Goal: Transaction & Acquisition: Download file/media

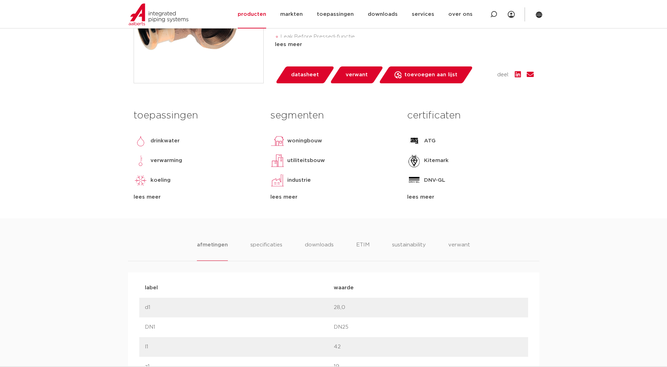
scroll to position [246, 0]
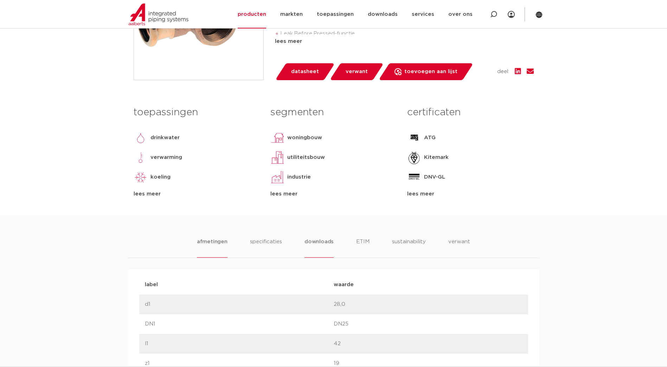
click at [319, 241] on li "downloads" at bounding box center [319, 248] width 29 height 20
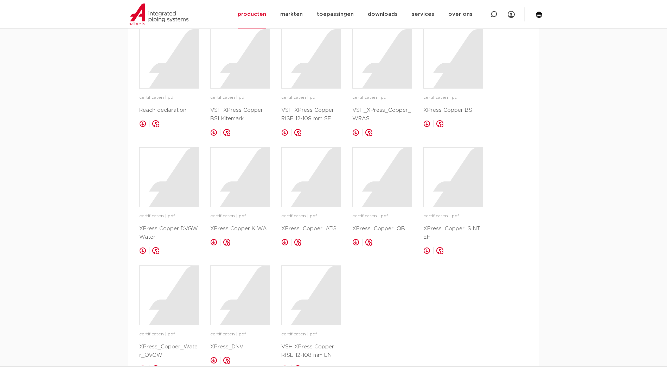
scroll to position [633, 0]
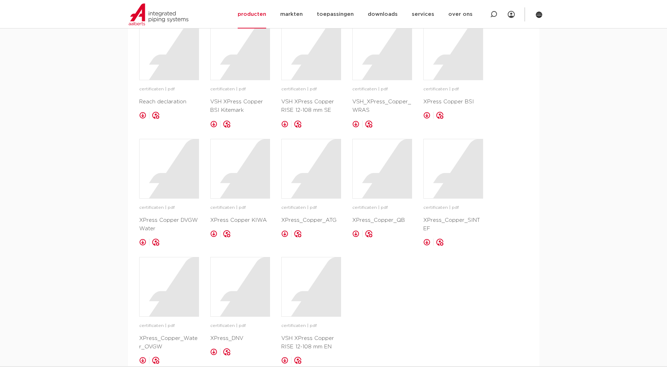
click at [426, 239] on link at bounding box center [426, 242] width 7 height 7
click at [425, 239] on link at bounding box center [426, 242] width 7 height 7
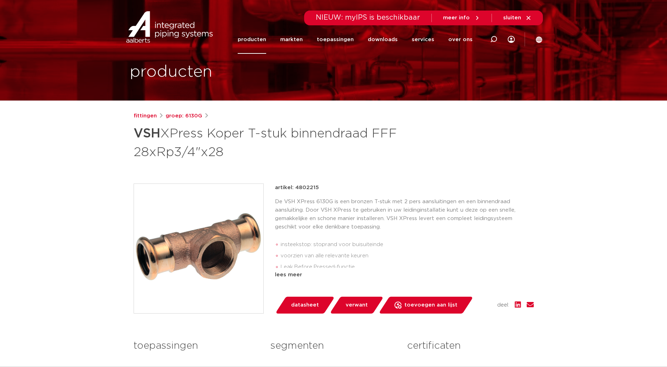
scroll to position [0, 0]
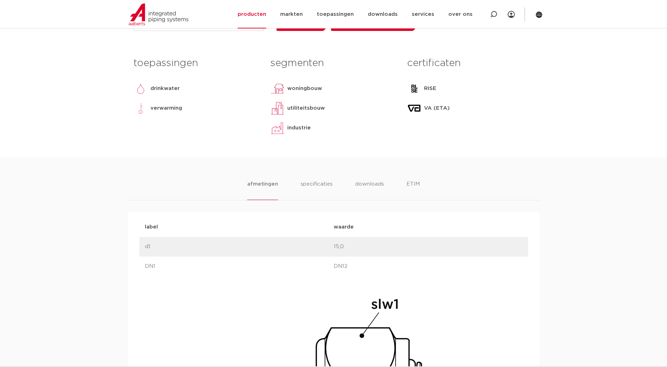
scroll to position [281, 0]
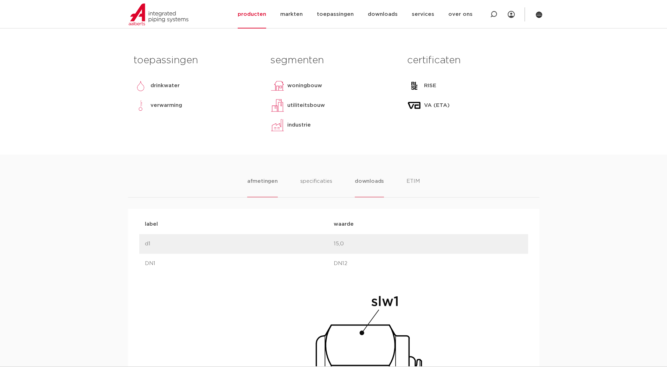
click at [364, 182] on li "downloads" at bounding box center [369, 187] width 29 height 20
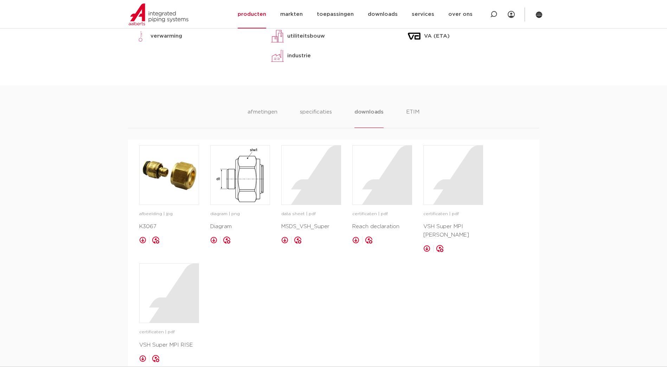
scroll to position [352, 0]
click at [426, 244] on link at bounding box center [426, 247] width 7 height 7
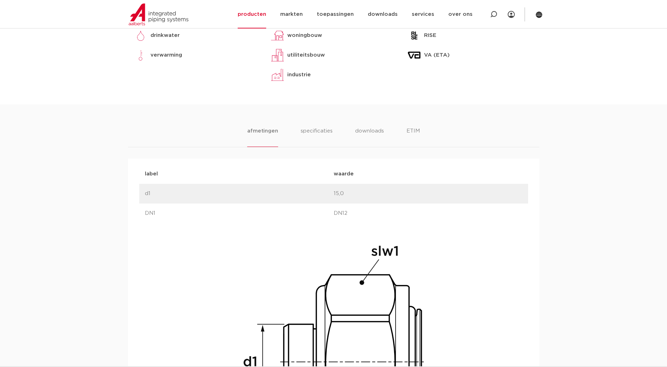
scroll to position [387, 0]
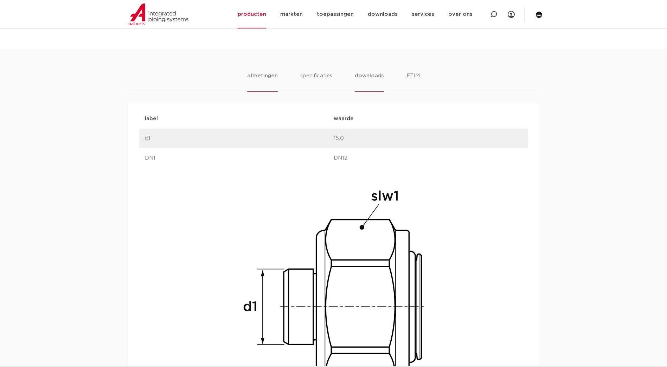
click at [363, 75] on li "downloads" at bounding box center [369, 82] width 29 height 20
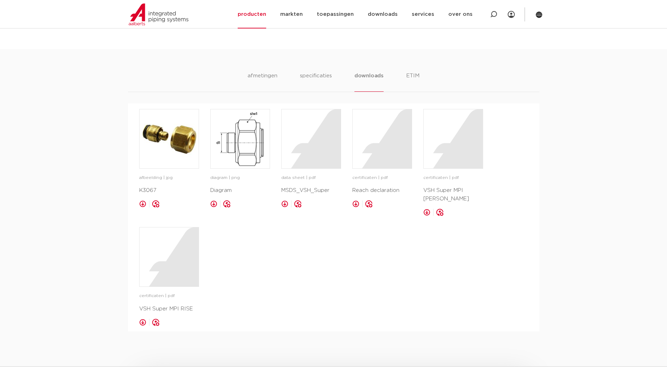
click at [426, 209] on link at bounding box center [426, 212] width 7 height 7
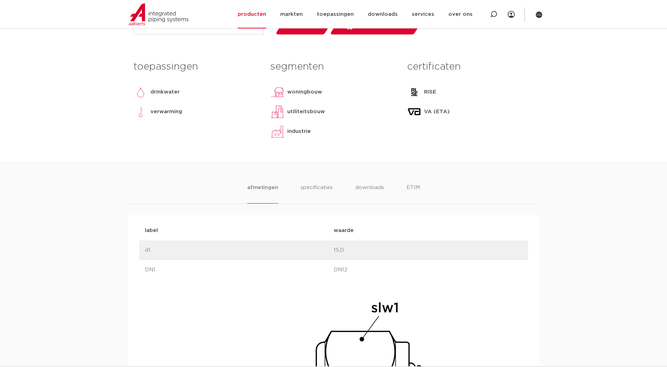
scroll to position [281, 0]
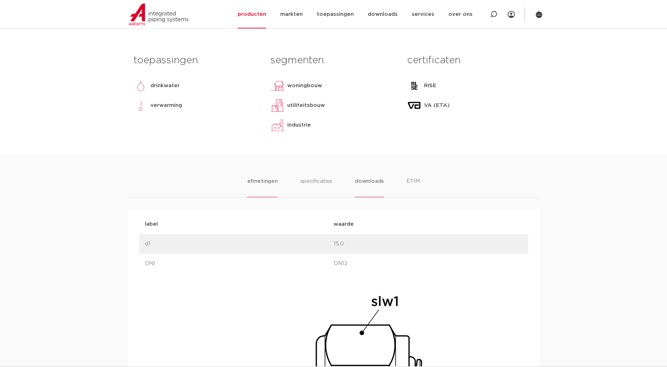
click at [365, 186] on li "downloads" at bounding box center [369, 187] width 29 height 20
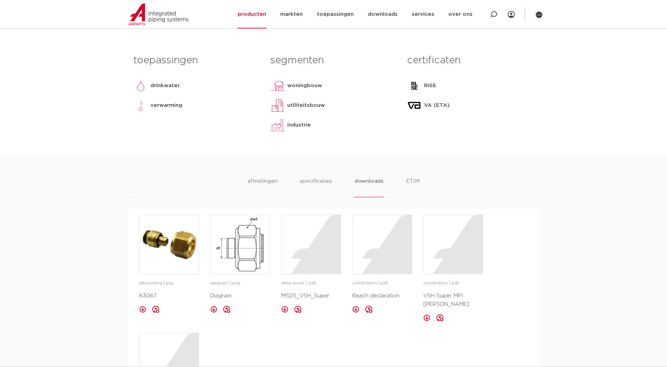
click at [426, 314] on link at bounding box center [426, 317] width 7 height 7
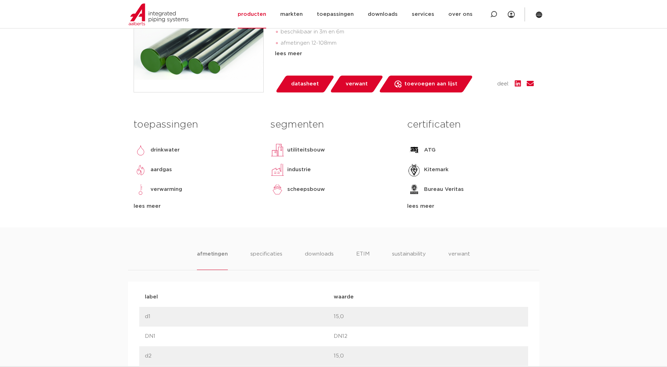
scroll to position [246, 0]
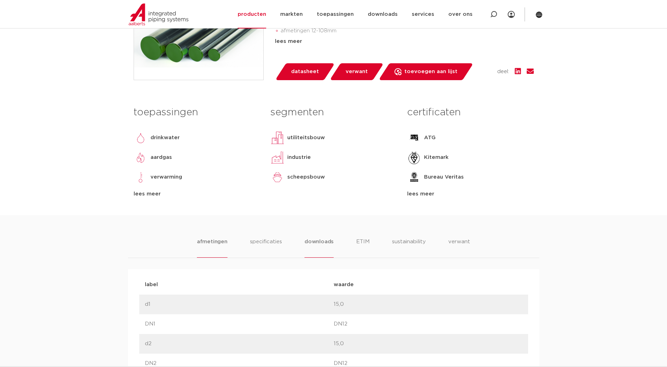
click at [315, 243] on li "downloads" at bounding box center [319, 248] width 29 height 20
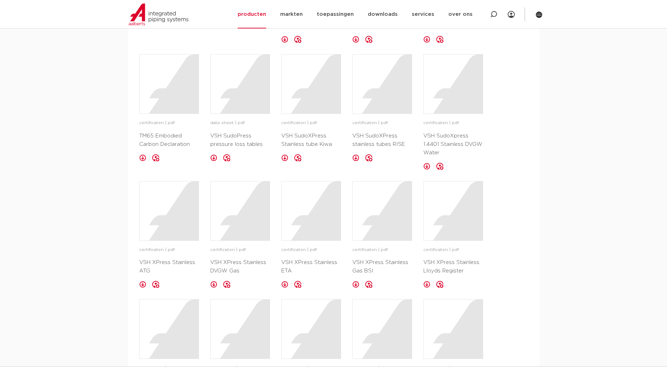
scroll to position [598, 0]
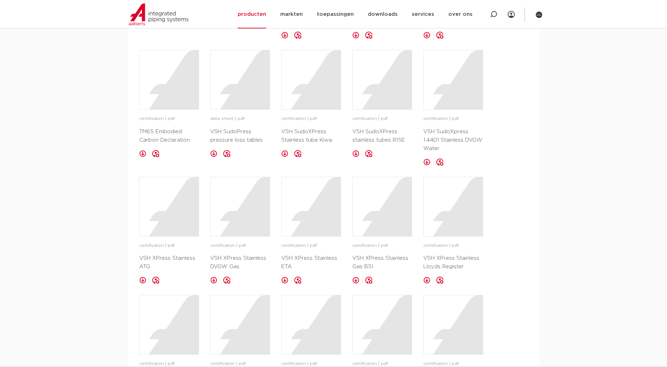
click at [285, 279] on link at bounding box center [284, 280] width 7 height 7
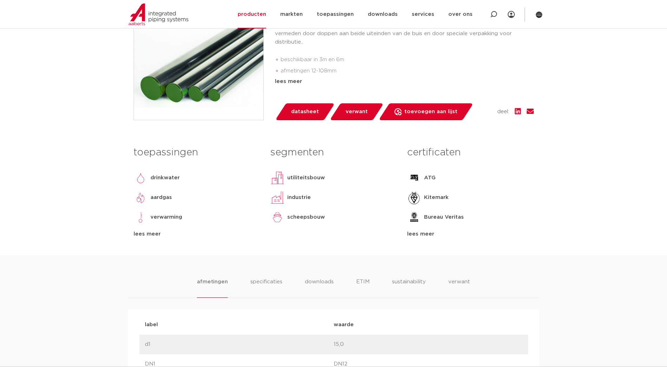
scroll to position [211, 0]
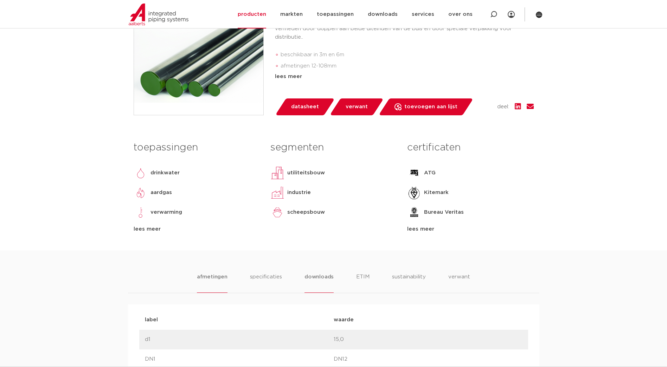
click at [319, 279] on li "downloads" at bounding box center [319, 283] width 29 height 20
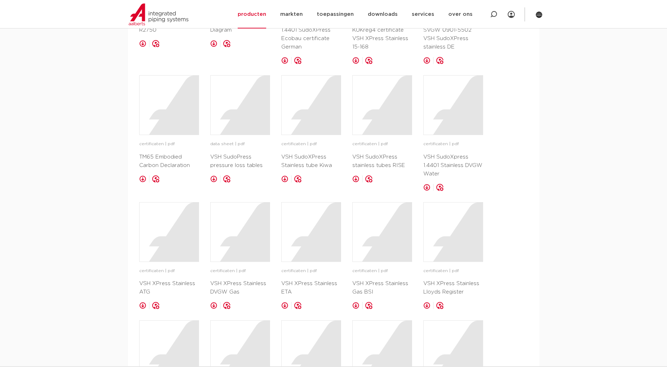
scroll to position [633, 0]
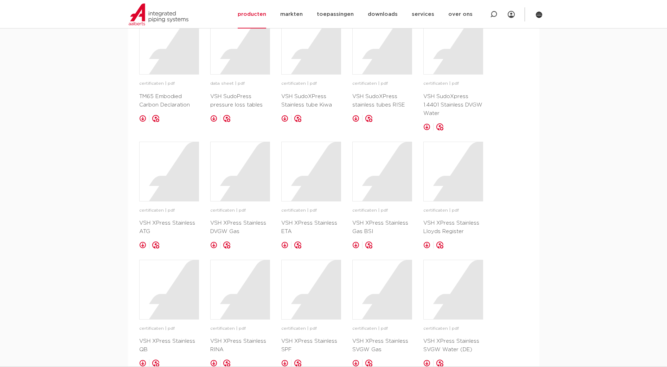
click at [284, 246] on link at bounding box center [284, 245] width 7 height 7
